Goal: Transaction & Acquisition: Purchase product/service

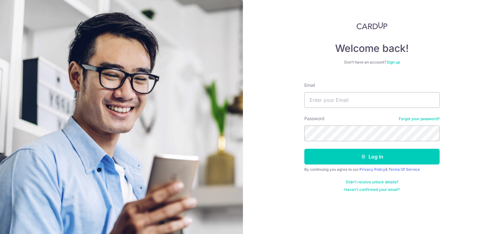
type input "[PERSON_NAME][EMAIL_ADDRESS][DOMAIN_NAME]"
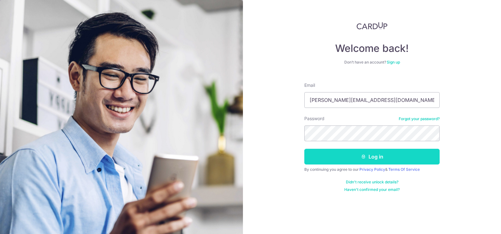
click at [405, 155] on button "Log in" at bounding box center [371, 157] width 135 height 16
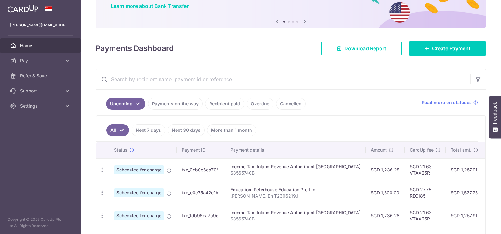
scroll to position [105, 0]
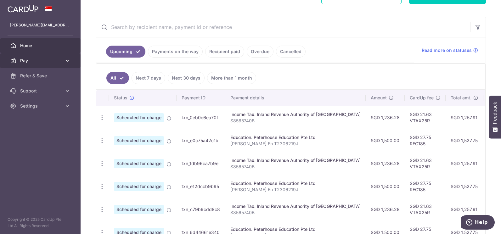
click at [39, 59] on span "Pay" at bounding box center [41, 61] width 42 height 6
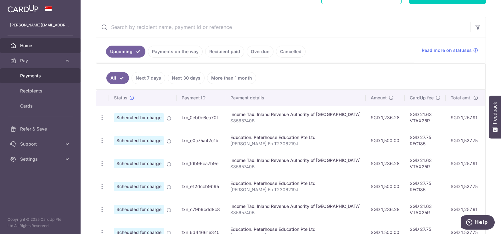
click at [39, 80] on link "Payments" at bounding box center [40, 75] width 81 height 15
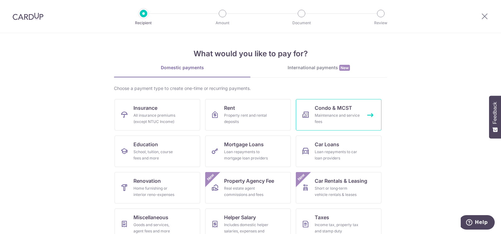
click at [349, 115] on div "Maintenance and service fees" at bounding box center [337, 118] width 45 height 13
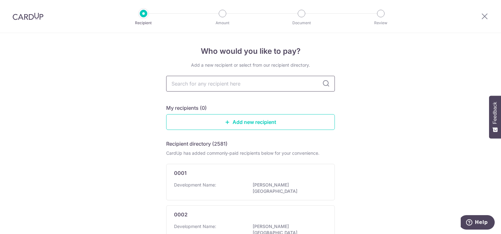
click at [242, 86] on input "text" at bounding box center [250, 84] width 169 height 16
click at [244, 83] on input "text" at bounding box center [250, 84] width 169 height 16
click at [233, 86] on input "text" at bounding box center [250, 84] width 169 height 16
type input "the trumps"
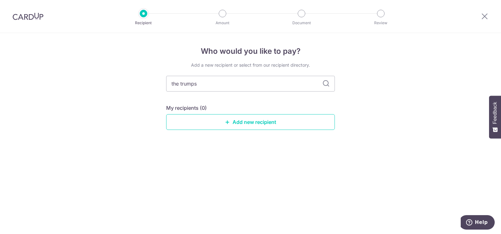
drag, startPoint x: 240, startPoint y: 84, endPoint x: 156, endPoint y: 84, distance: 84.6
click at [156, 84] on div "Who would you like to pay? Add a new recipient or select from our recipient dir…" at bounding box center [250, 133] width 501 height 201
type input "trump"
type input "trumps"
click at [328, 85] on icon at bounding box center [326, 84] width 8 height 8
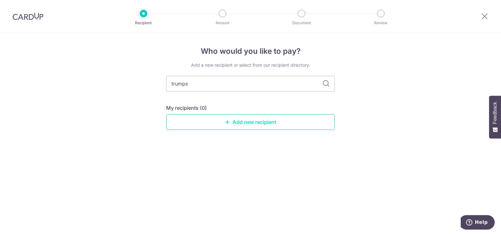
click at [237, 126] on link "Add new recipient" at bounding box center [250, 122] width 169 height 16
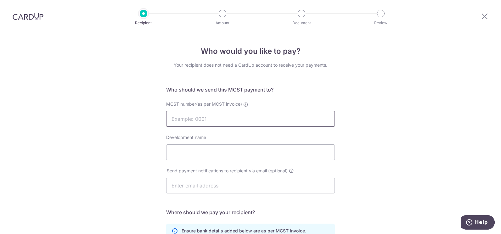
click at [225, 115] on input "MCST number(as per MCST invoice)" at bounding box center [250, 119] width 169 height 16
type input "3014"
click at [229, 151] on input "Development name" at bounding box center [250, 152] width 169 height 16
type input "The Trumps"
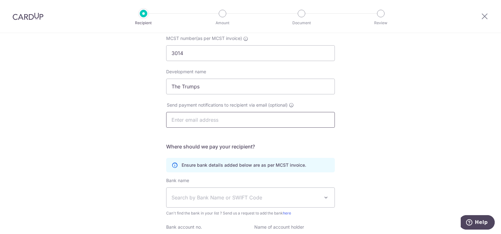
scroll to position [105, 0]
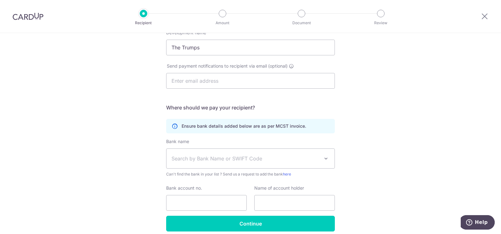
click at [217, 158] on span "Search by Bank Name or SWIFT Code" at bounding box center [245, 159] width 148 height 8
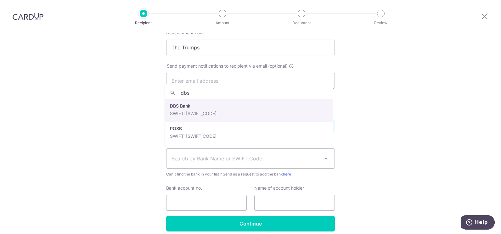
type input "dbs"
select select "6"
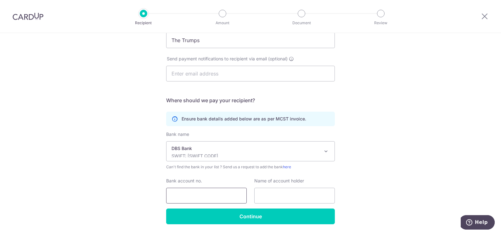
scroll to position [132, 0]
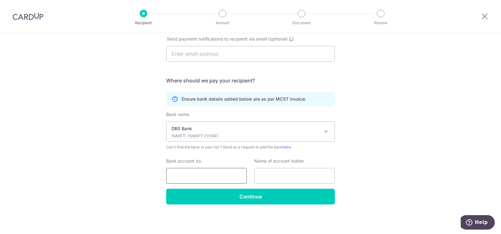
click at [216, 175] on input "Bank account no." at bounding box center [206, 176] width 81 height 16
click at [180, 176] on input "017-905564-4" at bounding box center [206, 176] width 81 height 16
type input "0179055644"
click at [277, 175] on input "text" at bounding box center [294, 176] width 81 height 16
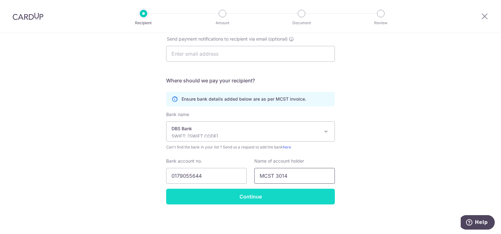
type input "MCST 3014"
click at [296, 200] on input "Continue" at bounding box center [250, 197] width 169 height 16
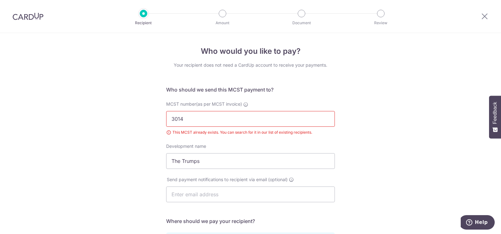
click at [198, 120] on input "3014" at bounding box center [250, 119] width 169 height 16
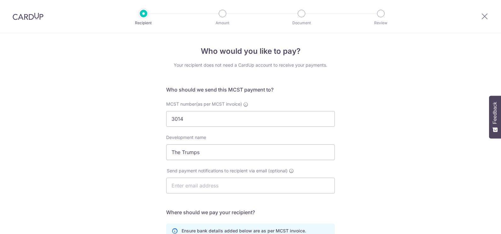
select select "6"
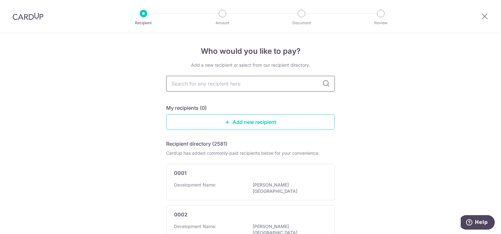
click at [233, 87] on input "text" at bounding box center [250, 84] width 169 height 16
type input "3014"
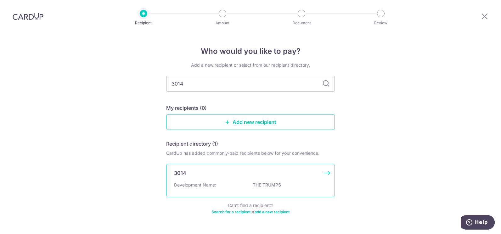
click at [265, 187] on p "THE TRUMPS" at bounding box center [288, 185] width 70 height 6
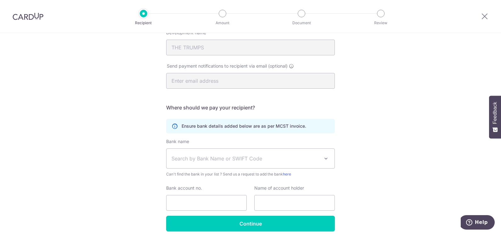
scroll to position [132, 0]
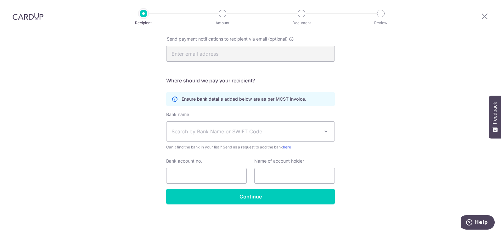
click at [217, 132] on span "Search by Bank Name or SWIFT Code" at bounding box center [245, 132] width 148 height 8
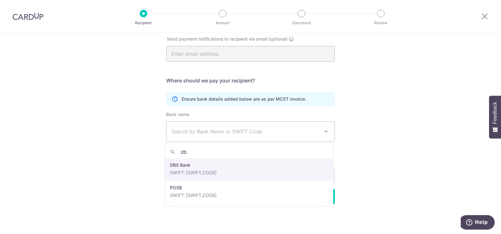
type input "dbs"
select select "6"
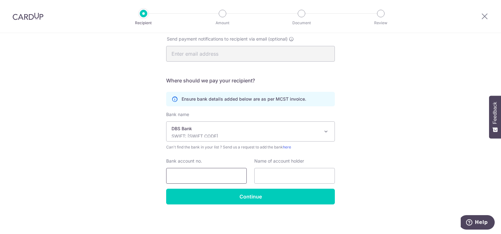
click at [203, 172] on input "Bank account no." at bounding box center [206, 176] width 81 height 16
type input "0179055644"
type input "MCST 3014"
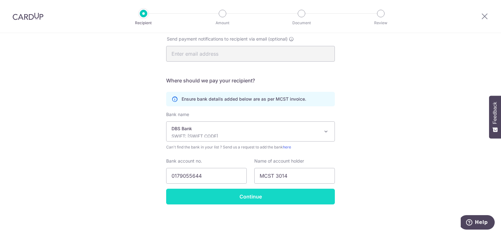
click at [283, 195] on input "Continue" at bounding box center [250, 197] width 169 height 16
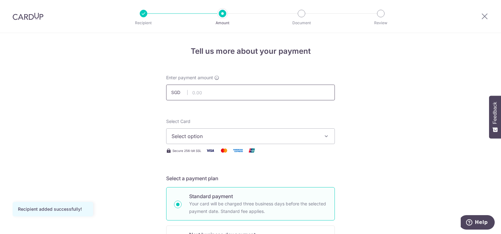
click at [230, 95] on input "text" at bounding box center [250, 93] width 169 height 16
type input "1,512.00"
click at [215, 133] on span "Select option" at bounding box center [244, 136] width 147 height 8
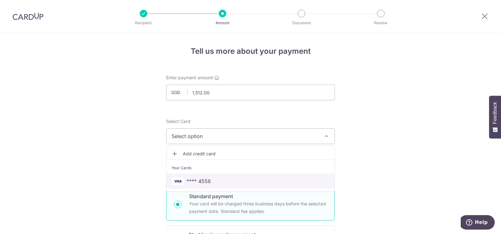
click at [215, 182] on span "**** 4556" at bounding box center [250, 181] width 158 height 8
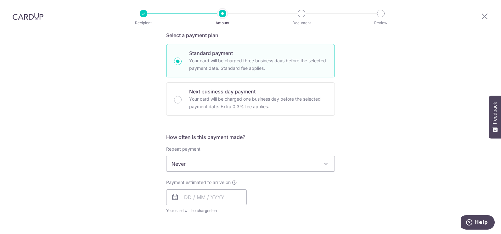
scroll to position [157, 0]
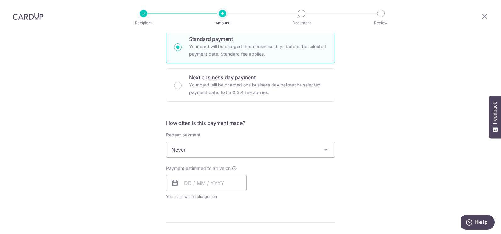
click at [319, 149] on span "Never" at bounding box center [250, 150] width 169 height 16
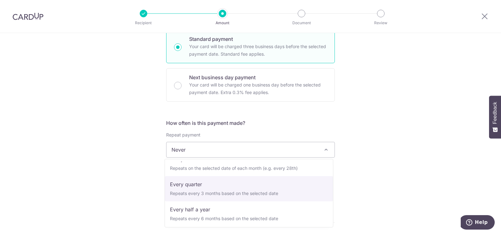
scroll to position [63, 0]
select select "4"
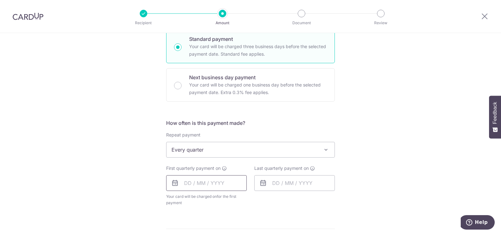
click at [184, 184] on input "text" at bounding box center [206, 183] width 81 height 16
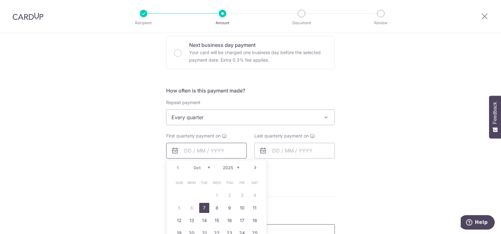
scroll to position [210, 0]
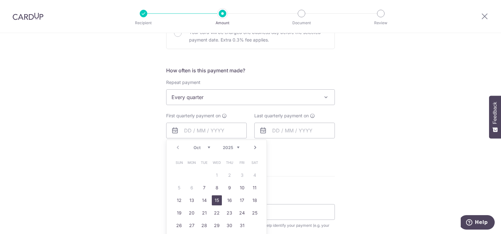
click at [216, 202] on link "15" at bounding box center [217, 200] width 10 height 10
type input "[DATE]"
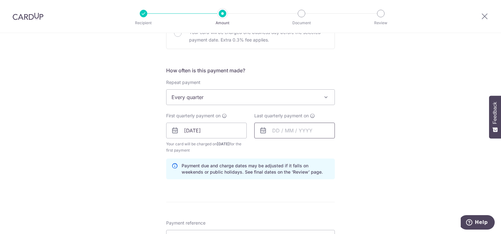
click at [284, 132] on input "text" at bounding box center [294, 131] width 81 height 16
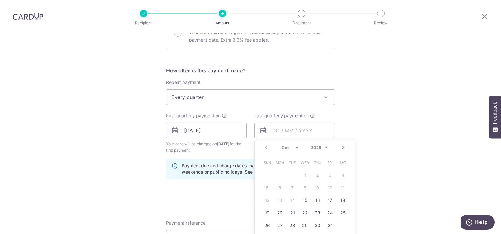
click at [324, 148] on select "2025 2026 2027 2028 2029 2030 2031 2032 2033 2034 2035" at bounding box center [319, 147] width 17 height 5
click at [317, 202] on link "15" at bounding box center [317, 200] width 10 height 10
type input "15/10/2026"
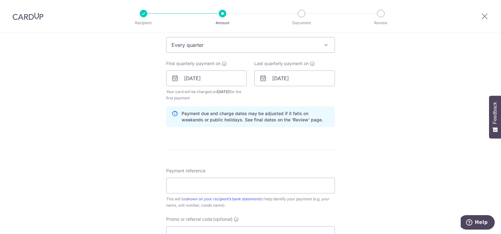
scroll to position [315, 0]
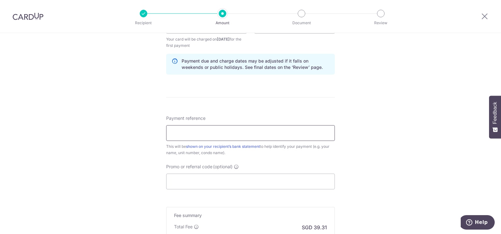
click at [225, 132] on input "Payment reference" at bounding box center [250, 133] width 169 height 16
type input "#07-15"
click at [227, 182] on input "Promo or referral code (optional)" at bounding box center [250, 182] width 169 height 16
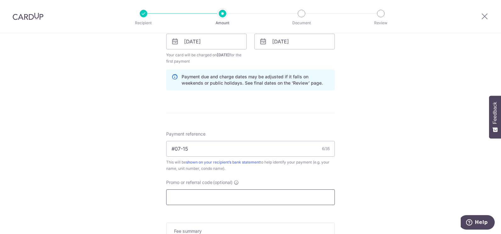
scroll to position [295, 0]
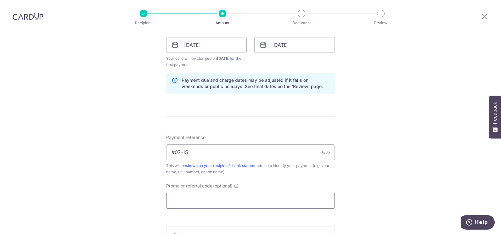
click at [216, 197] on input "Promo or referral code (optional)" at bounding box center [250, 201] width 169 height 16
paste input "3HOME25R"
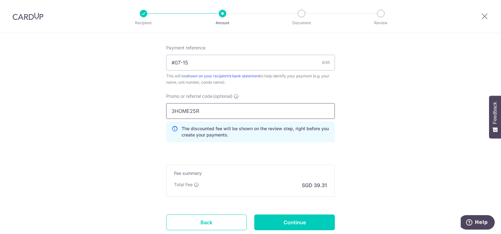
scroll to position [400, 0]
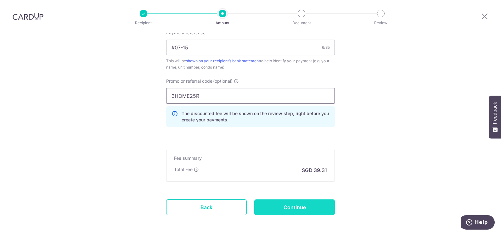
type input "3HOME25R"
click at [309, 207] on input "Continue" at bounding box center [294, 207] width 81 height 16
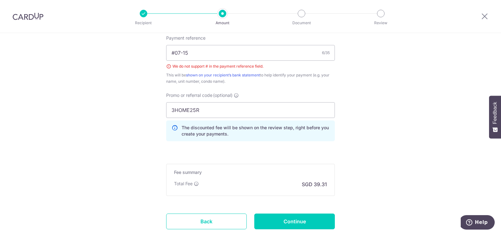
scroll to position [340, 0]
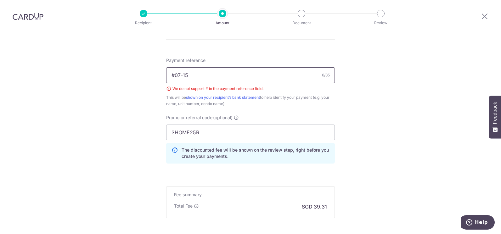
drag, startPoint x: 175, startPoint y: 76, endPoint x: 169, endPoint y: 76, distance: 5.7
click at [169, 76] on input "#07-15" at bounding box center [250, 75] width 169 height 16
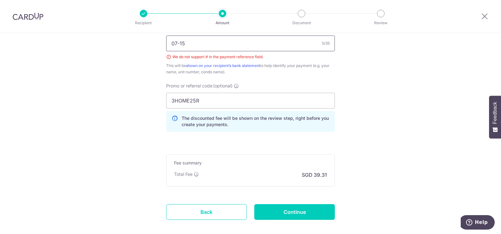
scroll to position [393, 0]
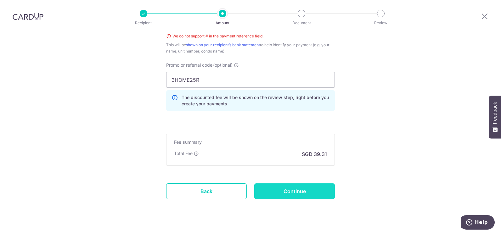
type input "07-15"
click at [316, 191] on input "Continue" at bounding box center [294, 191] width 81 height 16
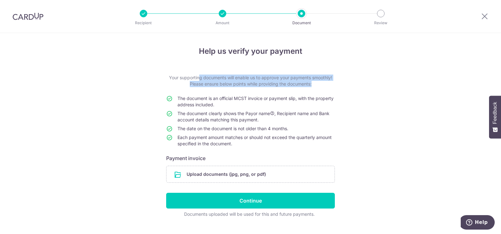
drag, startPoint x: 178, startPoint y: 77, endPoint x: 346, endPoint y: 128, distance: 175.5
click at [346, 128] on div "Help us verify your payment Your supporting documents will enable us to approve…" at bounding box center [250, 140] width 501 height 214
drag, startPoint x: 346, startPoint y: 128, endPoint x: 413, endPoint y: 60, distance: 95.7
click at [413, 60] on div "Help us verify your payment Your supporting documents will enable us to approve…" at bounding box center [250, 140] width 501 height 214
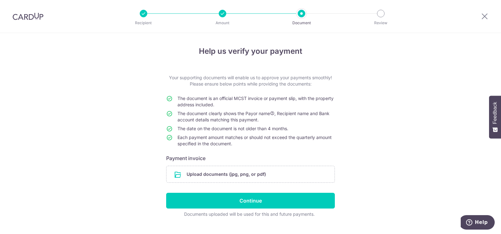
scroll to position [13, 0]
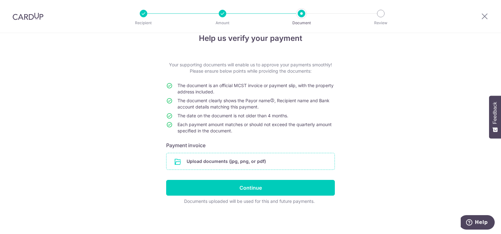
click at [241, 157] on input "file" at bounding box center [250, 161] width 168 height 16
click at [383, 121] on div "Help us verify your payment Your supporting documents will enable us to approve…" at bounding box center [250, 127] width 501 height 214
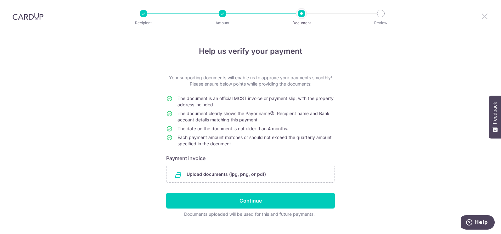
drag, startPoint x: 486, startPoint y: 15, endPoint x: 280, endPoint y: 27, distance: 206.4
click at [486, 15] on icon at bounding box center [485, 16] width 8 height 8
